Goal: Find specific fact: Find specific fact

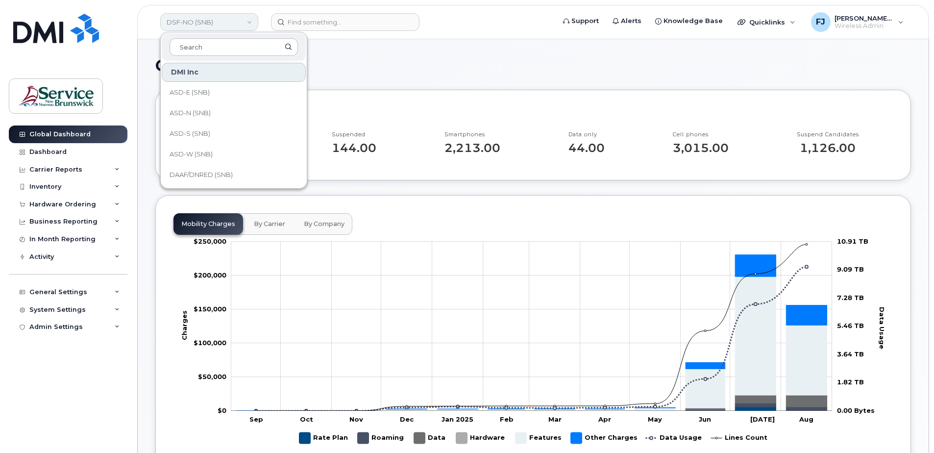
click at [229, 21] on link "DSF-NO (SNB)" at bounding box center [209, 22] width 98 height 18
click at [330, 24] on input at bounding box center [345, 22] width 148 height 18
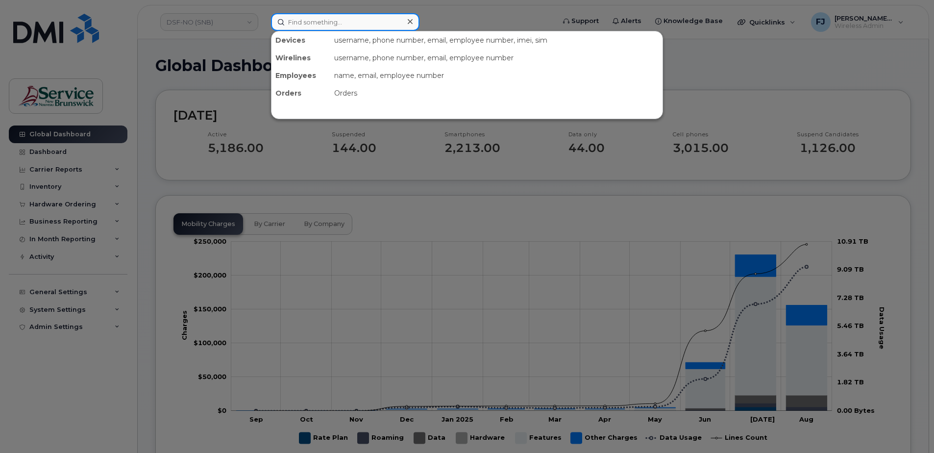
paste input "[PHONE_NUMBER]"
type input "[PHONE_NUMBER]"
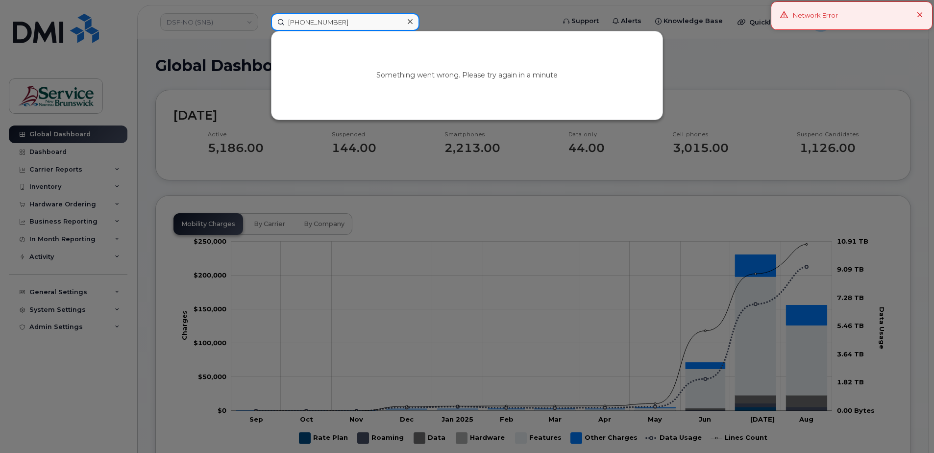
click at [319, 24] on input "[PHONE_NUMBER]" at bounding box center [345, 22] width 148 height 18
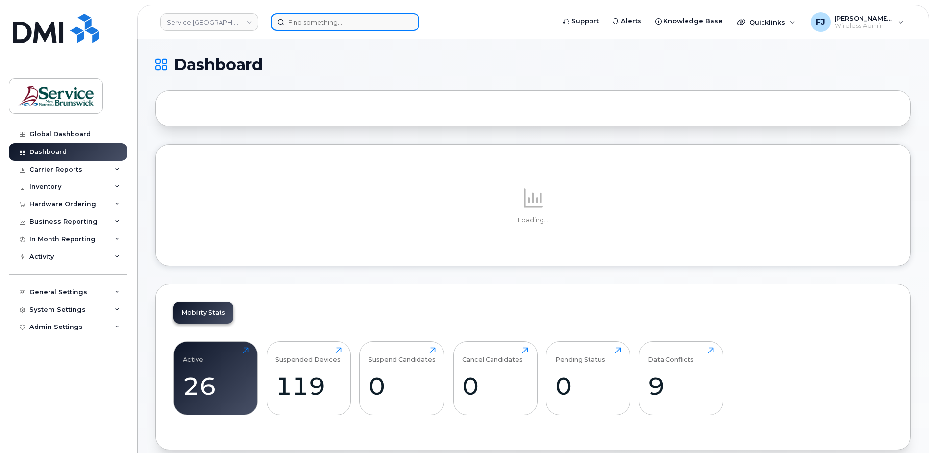
click at [337, 24] on input at bounding box center [345, 22] width 148 height 18
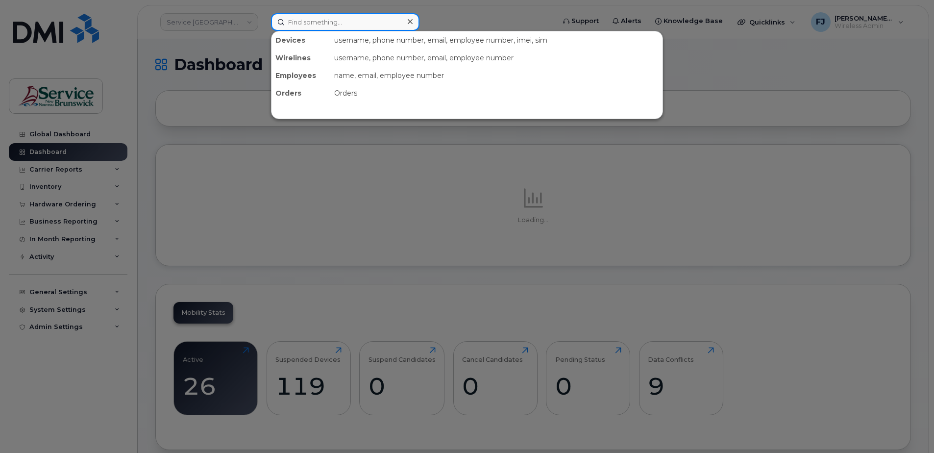
paste input "[PHONE_NUMBER]"
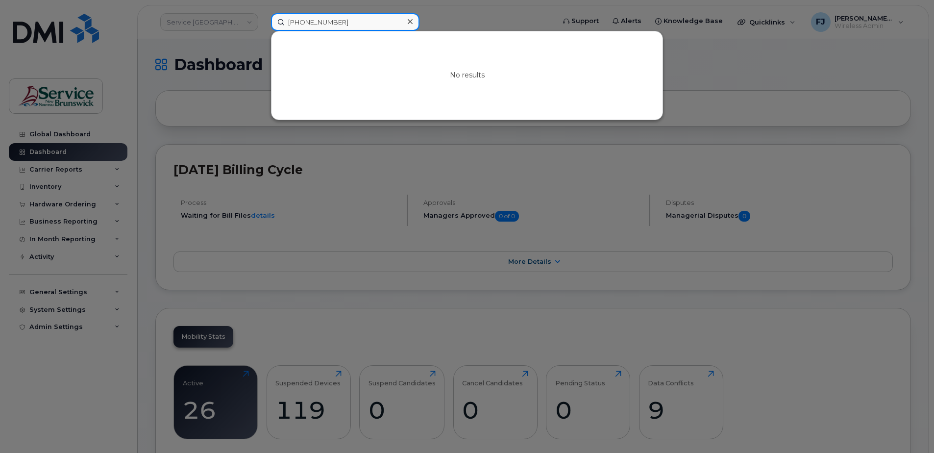
click at [319, 22] on input "[PHONE_NUMBER]" at bounding box center [345, 22] width 148 height 18
click at [304, 24] on input "506-2301053" at bounding box center [345, 22] width 148 height 18
type input "5062301053"
click at [239, 104] on div at bounding box center [467, 226] width 934 height 453
